Goal: Transaction & Acquisition: Purchase product/service

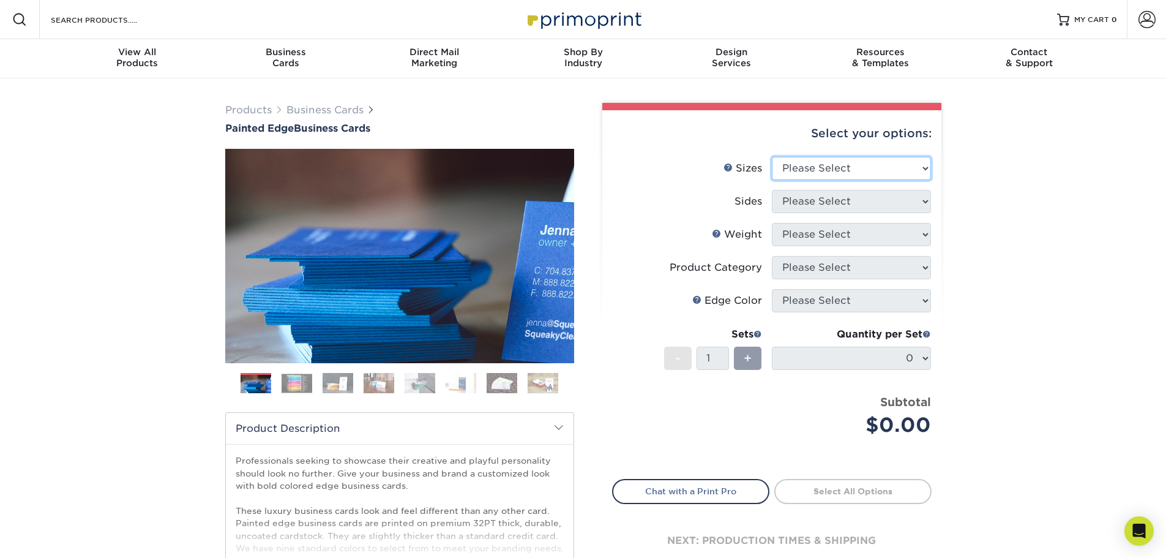
click at [832, 172] on select "Please Select 2" x 3.5" - Standard 2.125" x 3.375" - European 2.5" x 2.5" - Squ…" at bounding box center [851, 168] width 159 height 23
select select "2.00x3.50"
click at [772, 157] on select "Please Select 2" x 3.5" - Standard 2.125" x 3.375" - European 2.5" x 2.5" - Squ…" at bounding box center [851, 168] width 159 height 23
click at [838, 199] on select "Please Select Print Both Sides Print Front Only" at bounding box center [851, 201] width 159 height 23
select select "13abbda7-1d64-4f25-8bb2-c179b224825d"
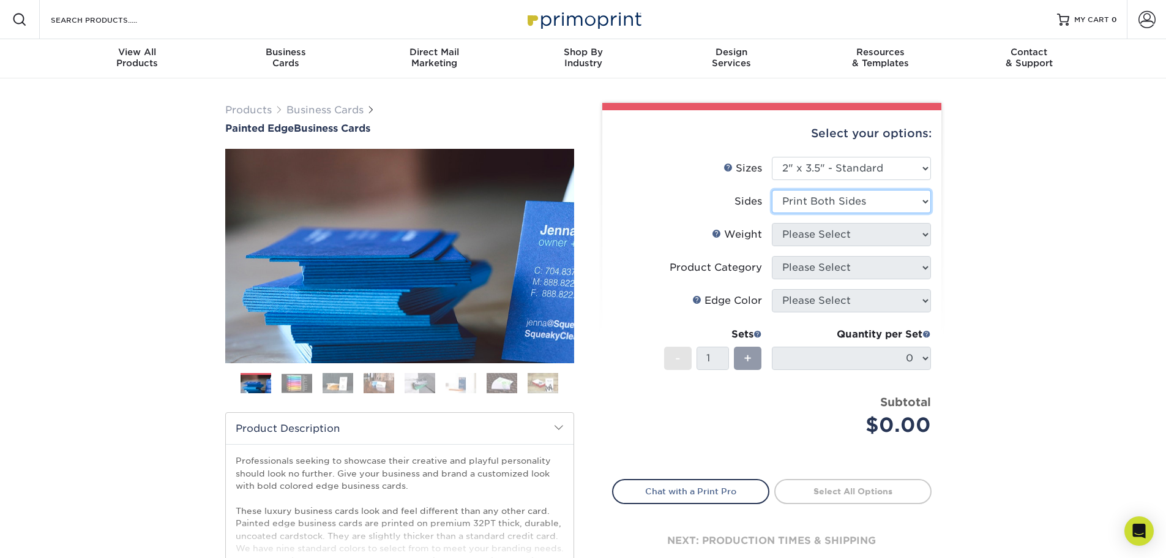
click at [772, 190] on select "Please Select Print Both Sides Print Front Only" at bounding box center [851, 201] width 159 height 23
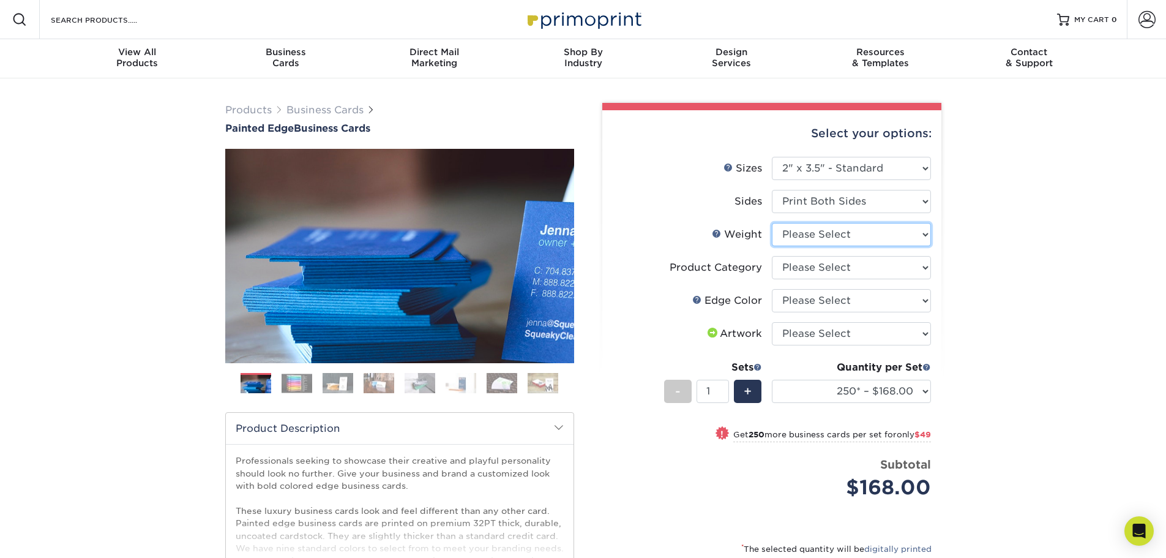
click at [844, 236] on select "Please Select 32PTUC" at bounding box center [851, 234] width 159 height 23
click at [844, 276] on select "Please Select Business Cards" at bounding box center [851, 267] width 159 height 23
select select "3b5148f1-0588-4f88-a218-97bcfdce65c1"
click at [772, 256] on select "Please Select Business Cards" at bounding box center [851, 267] width 159 height 23
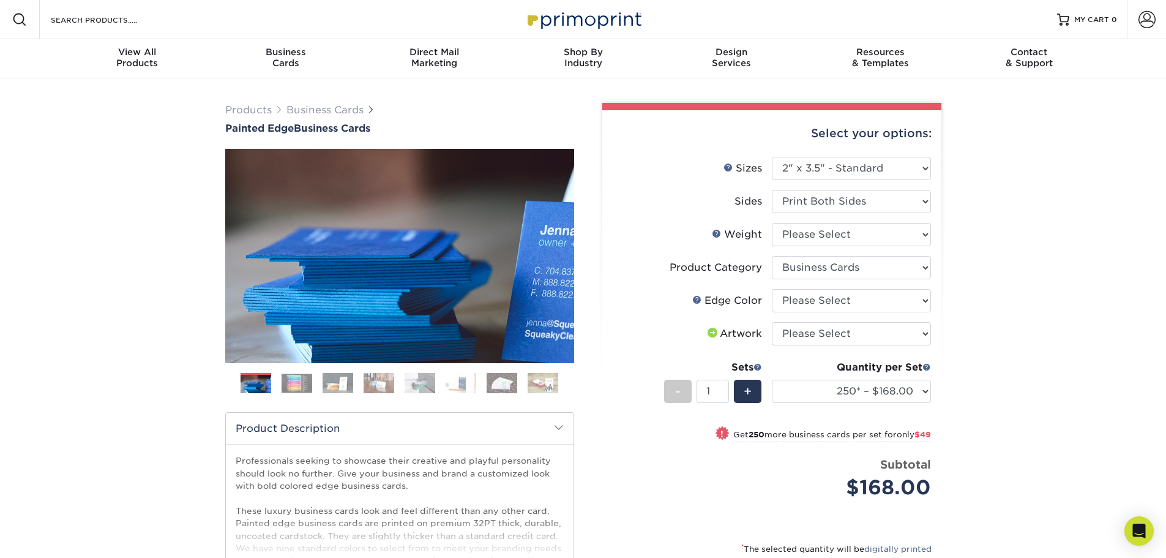
click at [823, 247] on li "Weight Help Weight Please Select 32PTUC" at bounding box center [772, 239] width 318 height 33
click at [824, 234] on select "Please Select 32PTUC" at bounding box center [851, 234] width 159 height 23
select select "32PTUC"
click at [772, 223] on select "Please Select 32PTUC" at bounding box center [851, 234] width 159 height 23
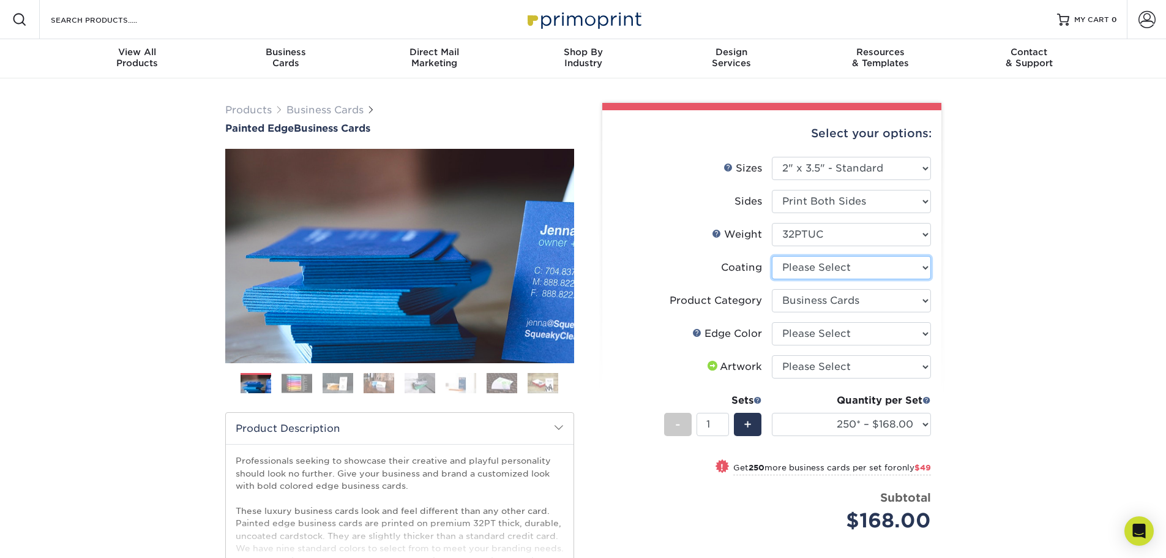
click at [823, 270] on select at bounding box center [851, 267] width 159 height 23
click at [817, 295] on select "Please Select Business Cards" at bounding box center [851, 300] width 159 height 23
click at [816, 295] on select "Please Select Business Cards" at bounding box center [851, 300] width 159 height 23
click at [818, 334] on select "Please Select Charcoal Black Brown Blue Pearlescent Blue Pearlescent Gold Pearl…" at bounding box center [851, 333] width 159 height 23
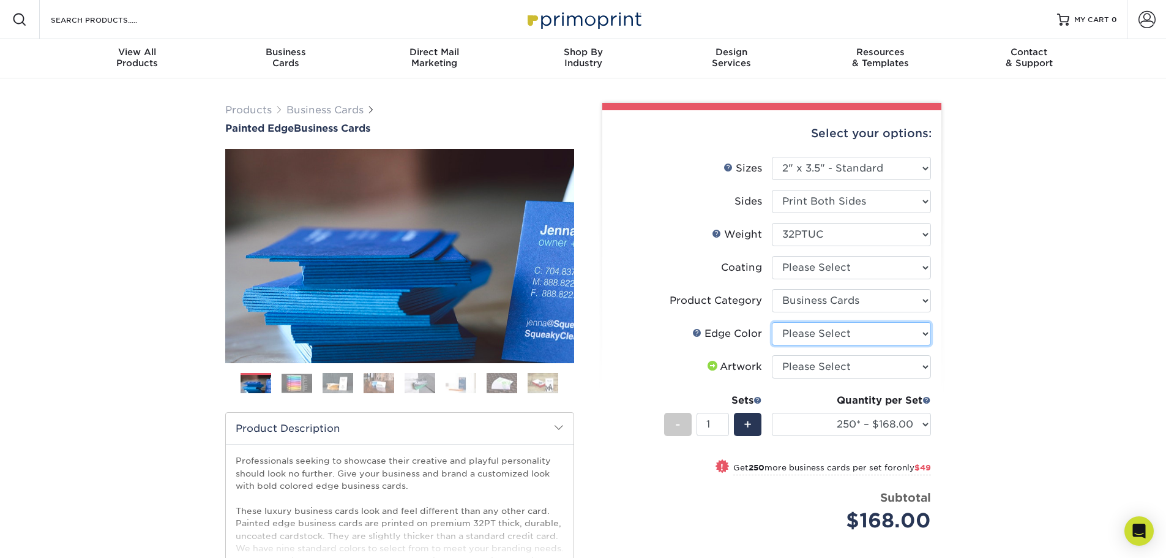
drag, startPoint x: 818, startPoint y: 334, endPoint x: 820, endPoint y: 342, distance: 8.9
click at [818, 334] on select "Please Select Charcoal Black Brown Blue Pearlescent Blue Pearlescent Gold Pearl…" at bounding box center [851, 333] width 159 height 23
click at [825, 364] on select "Please Select I will upload files I need a design - $100" at bounding box center [851, 366] width 159 height 23
click at [1024, 336] on div "Products Business Cards Painted Edge Business Cards Previous Next" at bounding box center [583, 409] width 1166 height 663
